Goal: Task Accomplishment & Management: Use online tool/utility

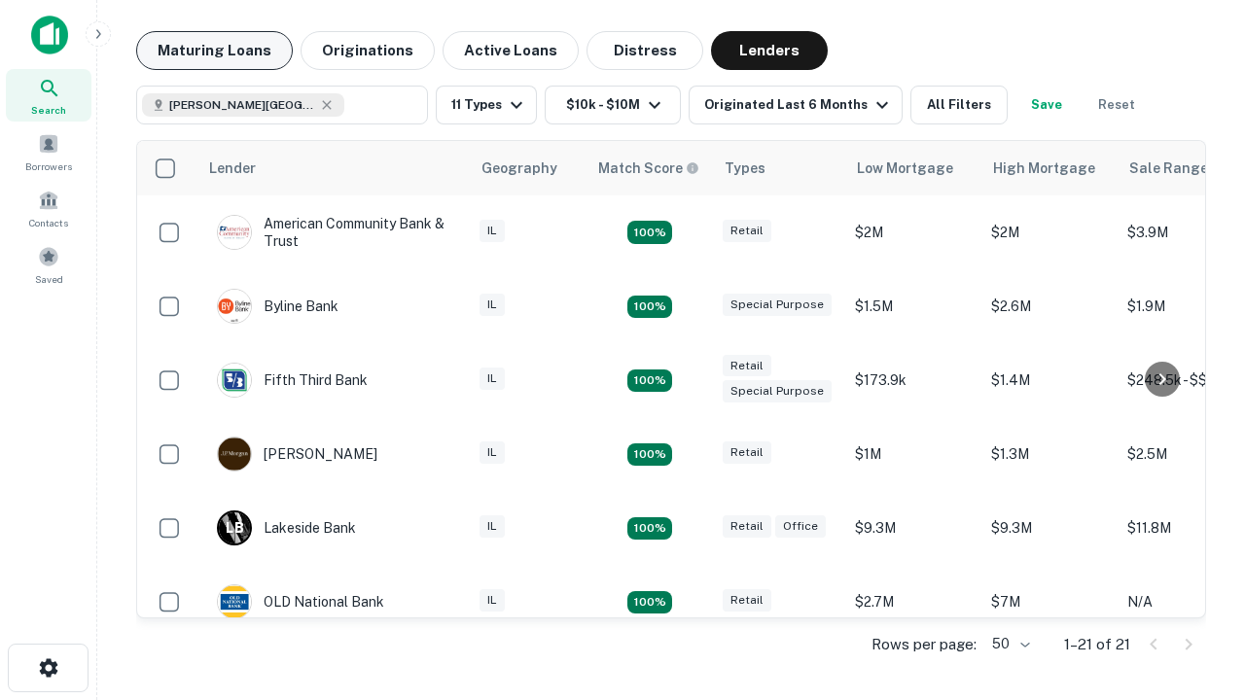
click at [214, 51] on button "Maturing Loans" at bounding box center [214, 50] width 157 height 39
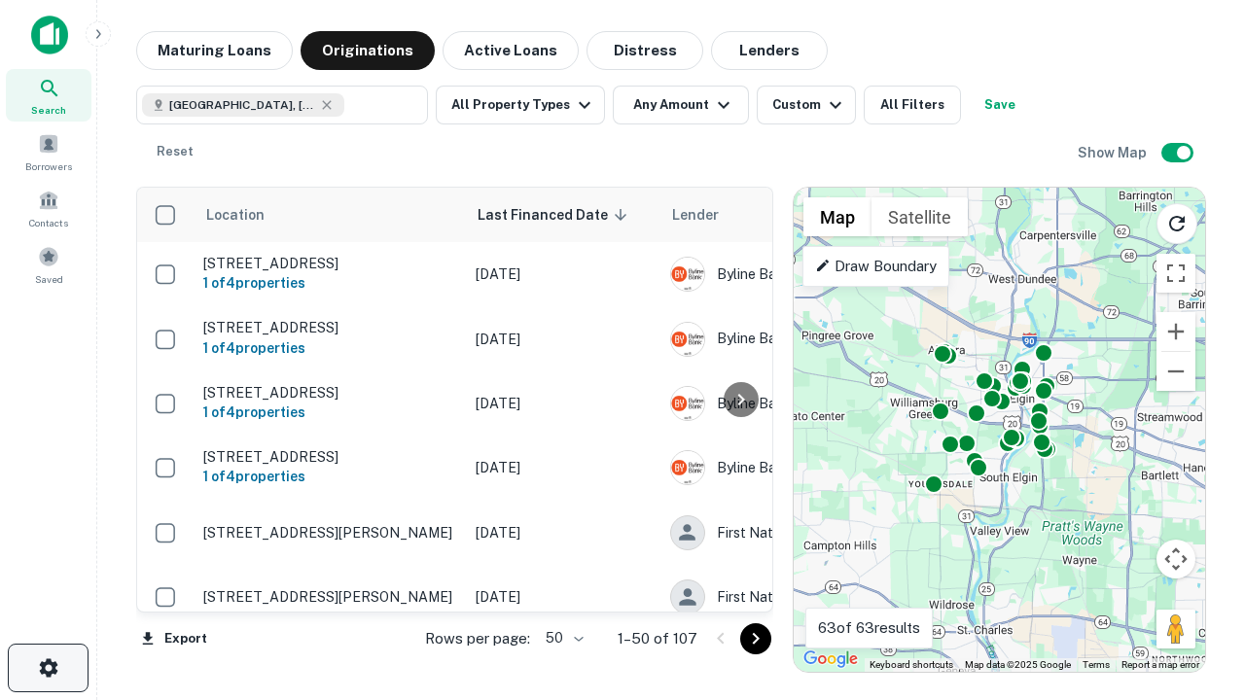
click at [48, 668] on icon "button" at bounding box center [48, 668] width 23 height 23
